Goal: Transaction & Acquisition: Purchase product/service

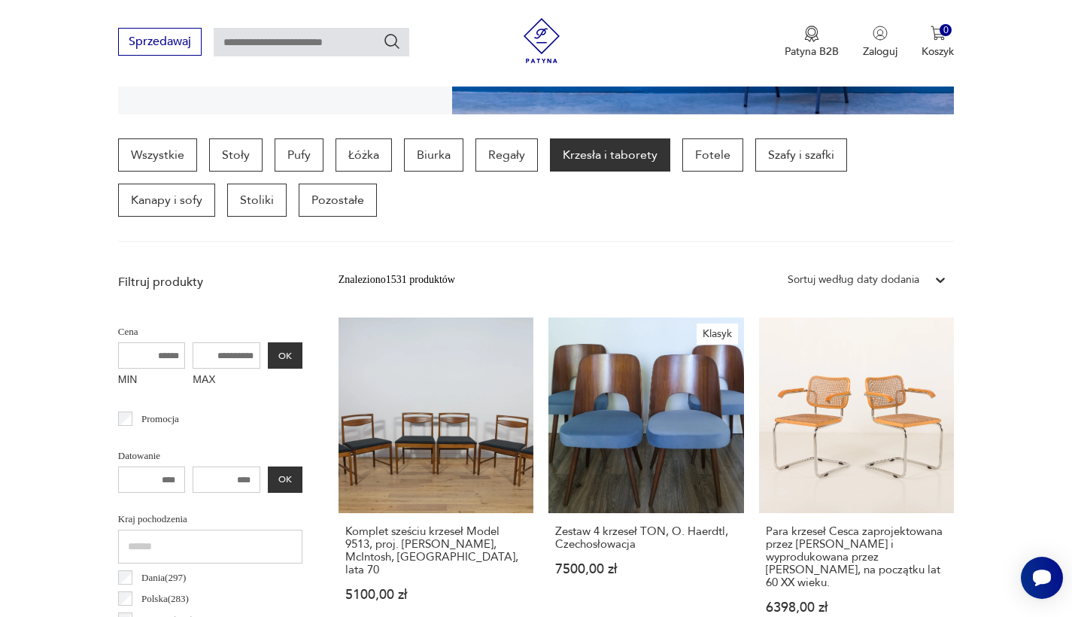
scroll to position [355, 0]
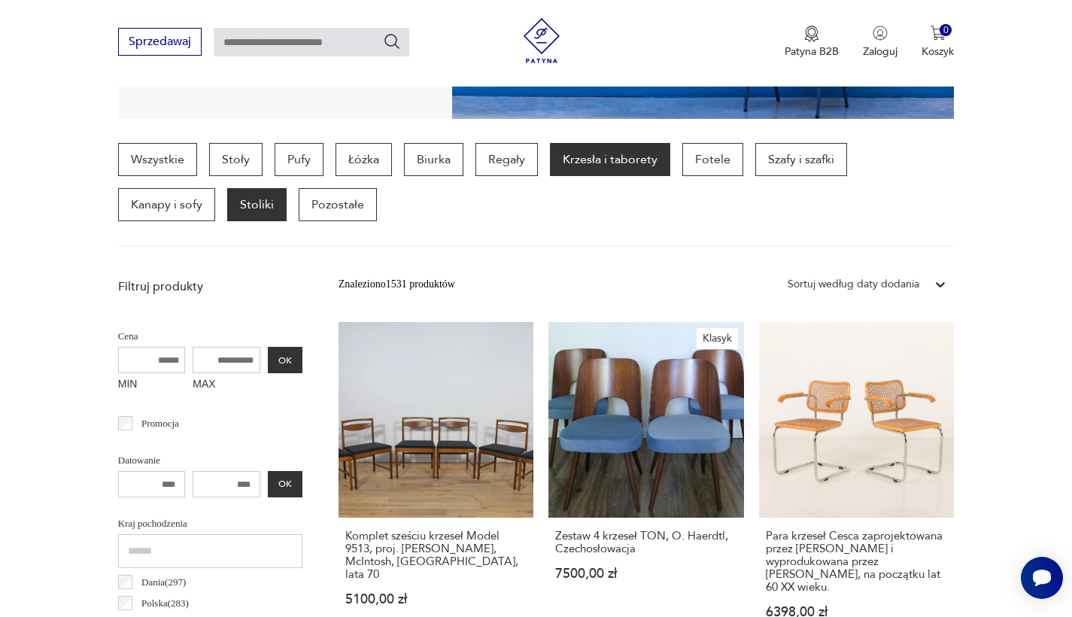
click at [227, 210] on p "Stoliki" at bounding box center [256, 204] width 59 height 33
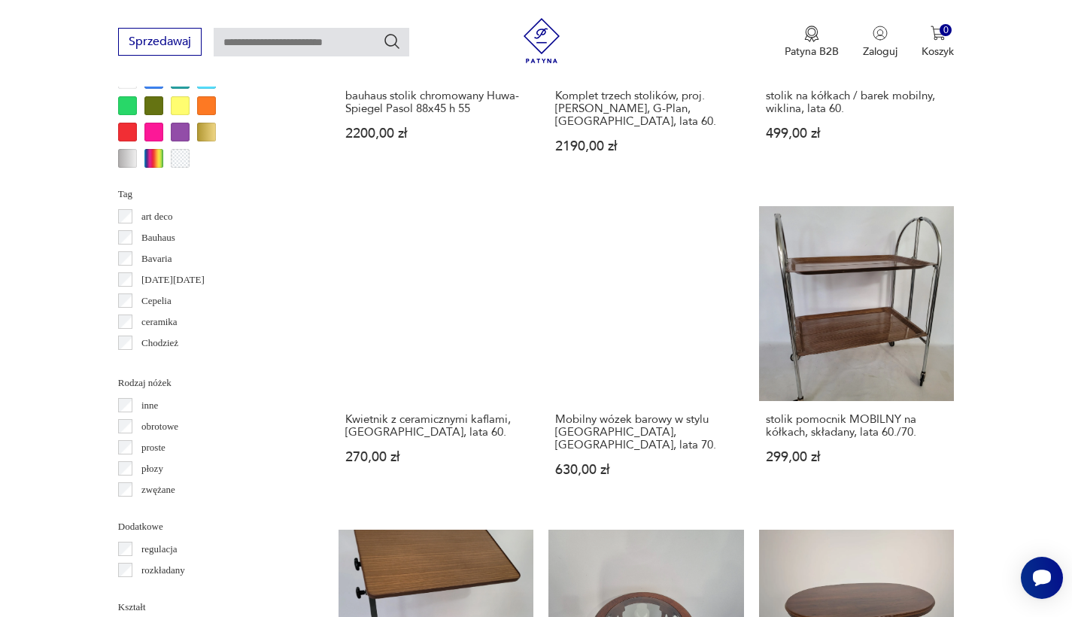
scroll to position [1455, 0]
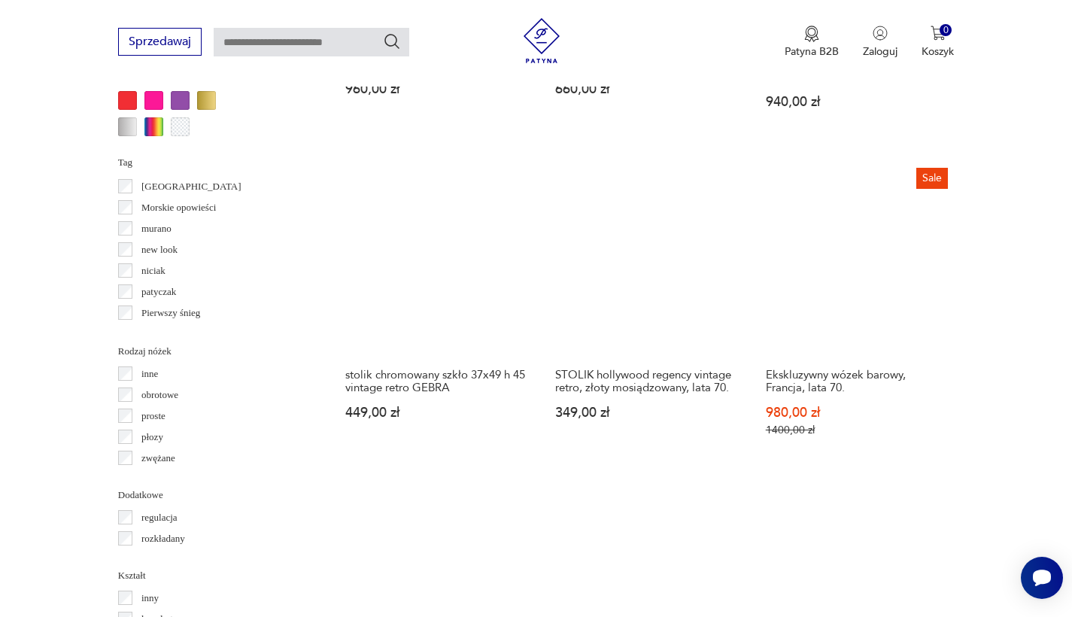
scroll to position [1505, 0]
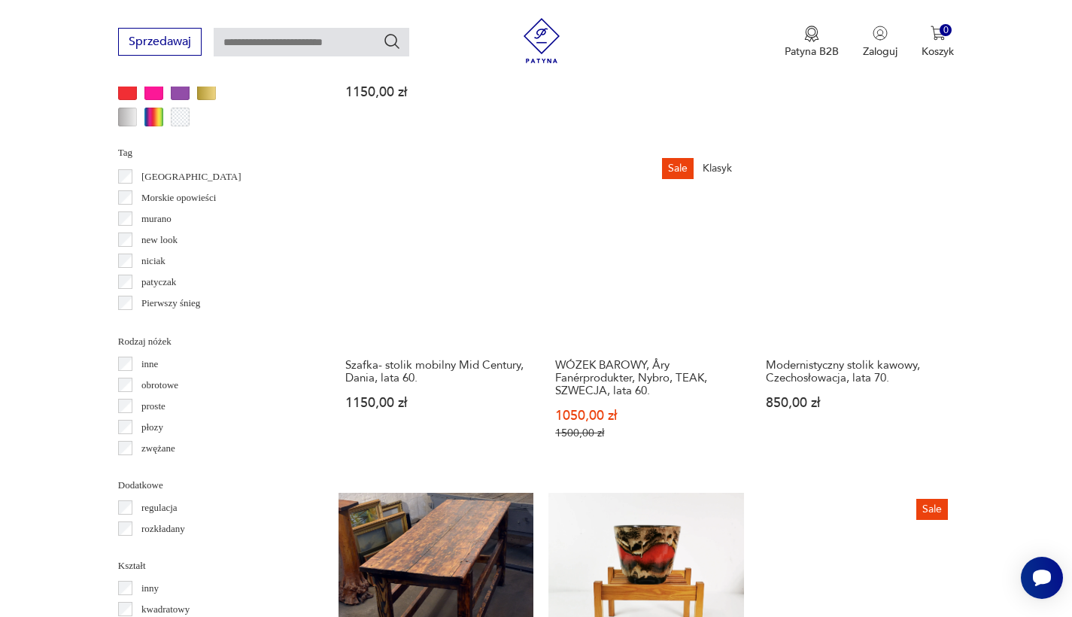
scroll to position [1506, 0]
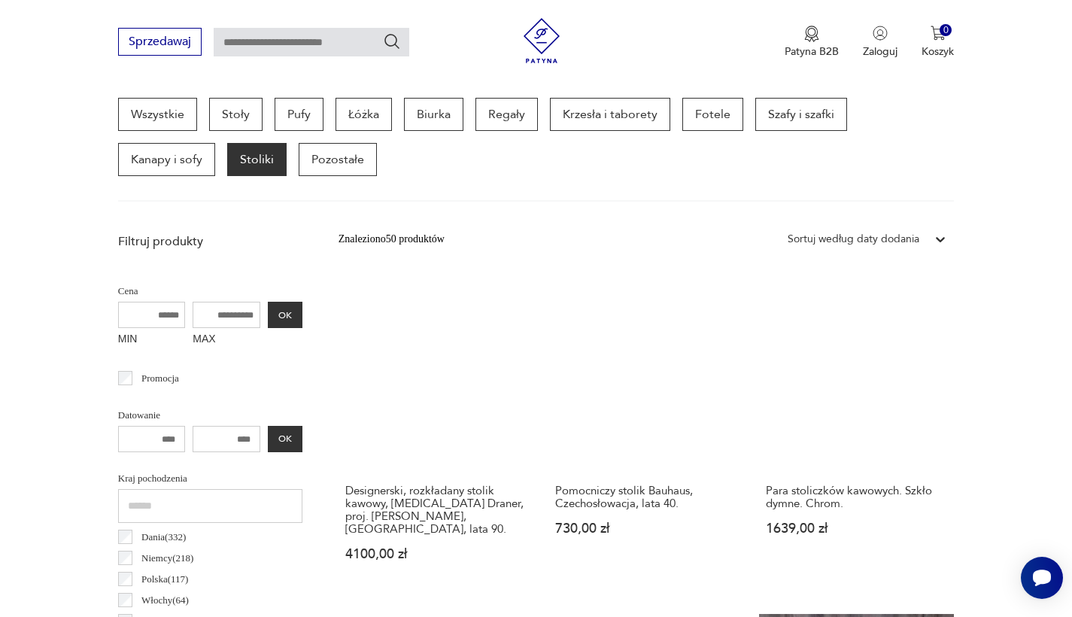
scroll to position [391, 0]
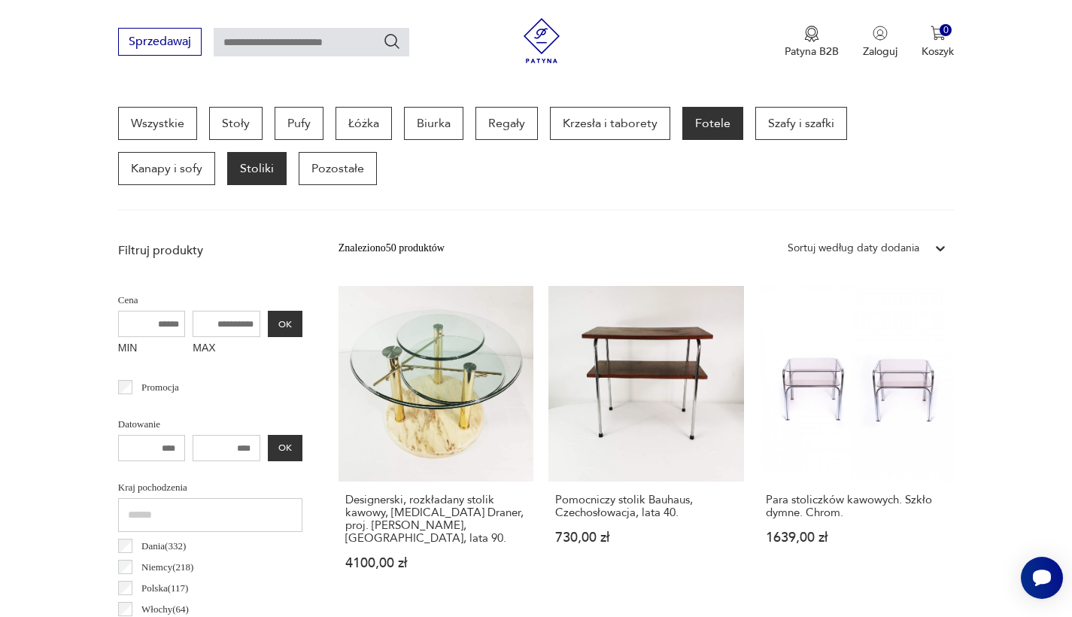
click at [705, 123] on p "Fotele" at bounding box center [712, 123] width 61 height 33
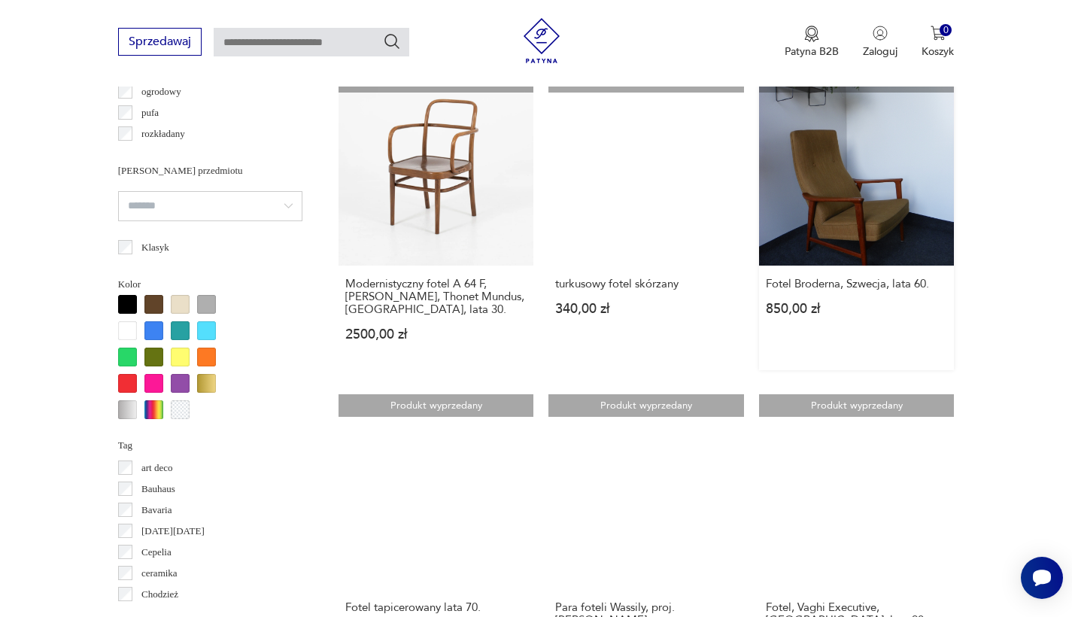
scroll to position [1328, 0]
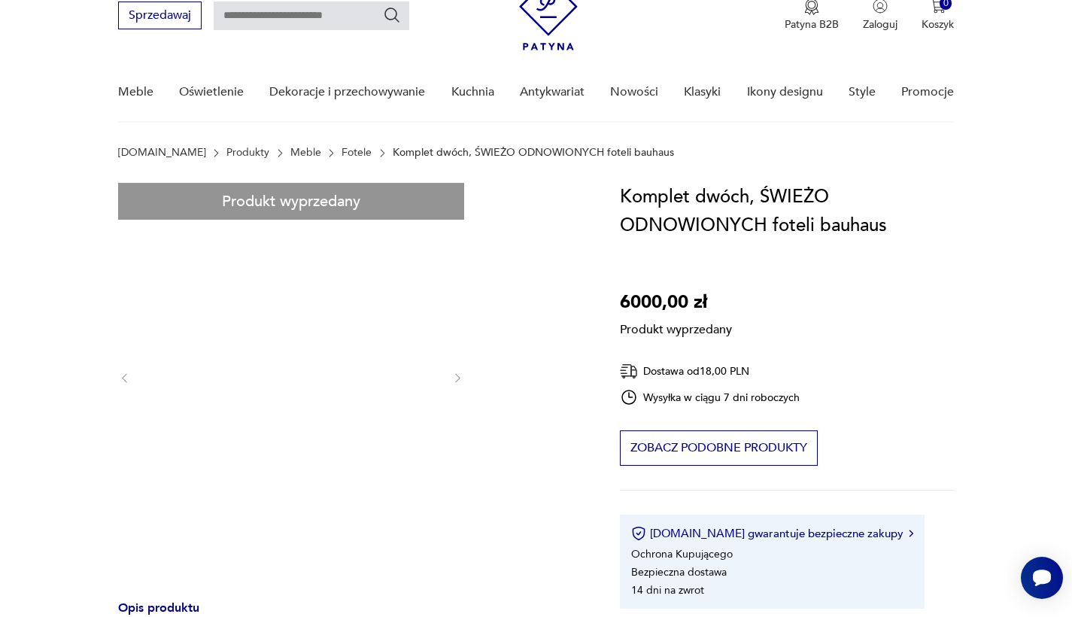
scroll to position [80, 0]
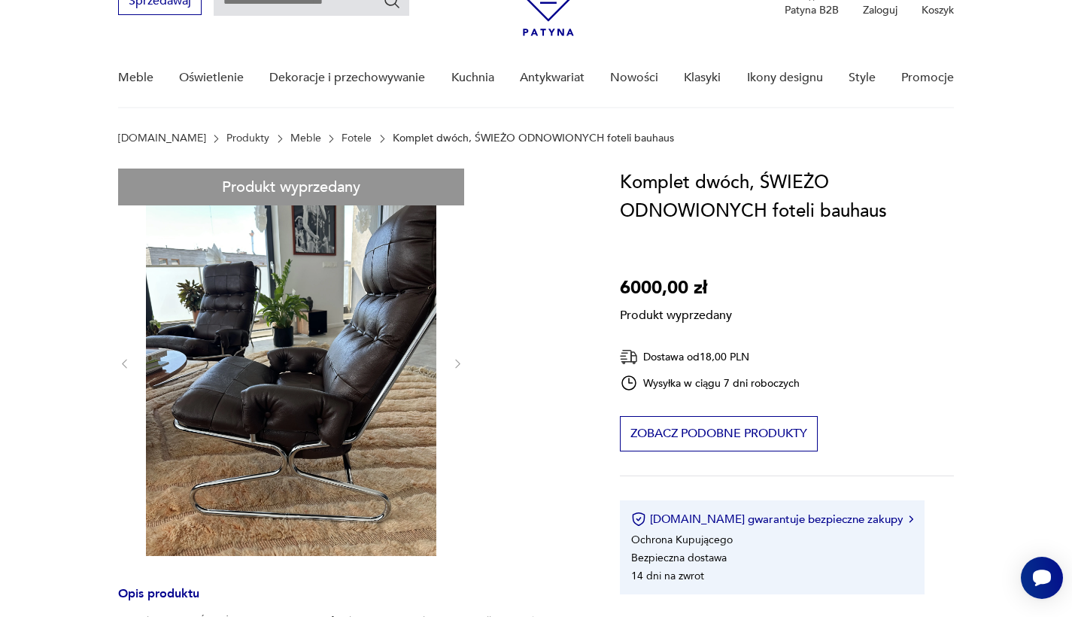
click at [459, 364] on div "Produkt wyprzedany Opis produktu Komplet dwóch, ŚWIEŻO ODNOWIONYCH foteli bauha…" at bounding box center [351, 629] width 466 height 921
click at [357, 363] on div "Produkt wyprzedany Opis produktu Komplet dwóch, ŚWIEŻO ODNOWIONYCH foteli bauha…" at bounding box center [351, 629] width 466 height 921
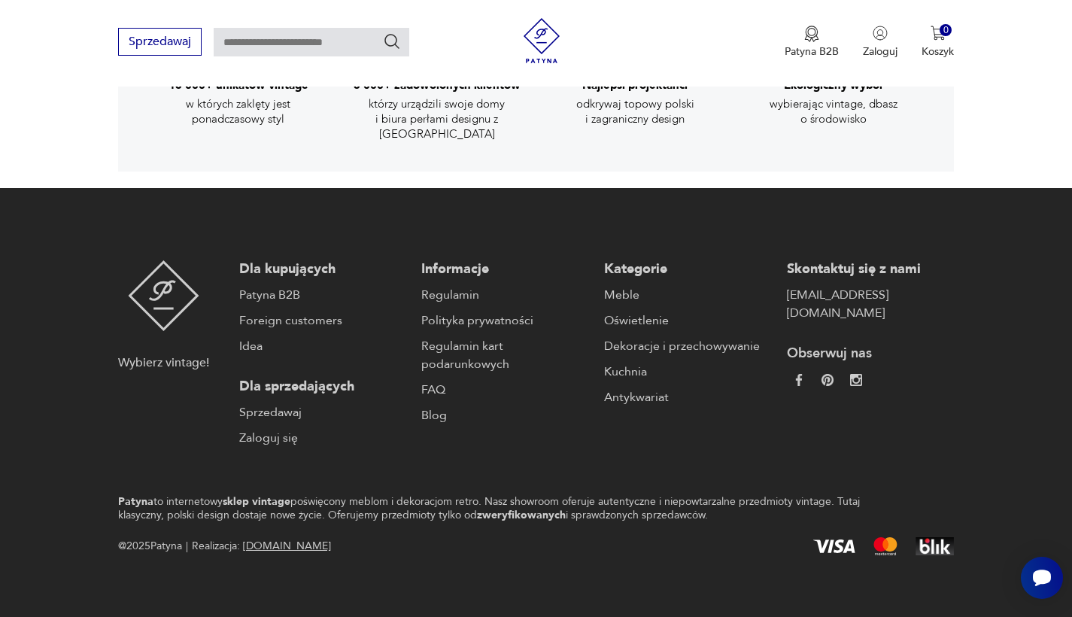
scroll to position [2086, 0]
